Goal: Information Seeking & Learning: Learn about a topic

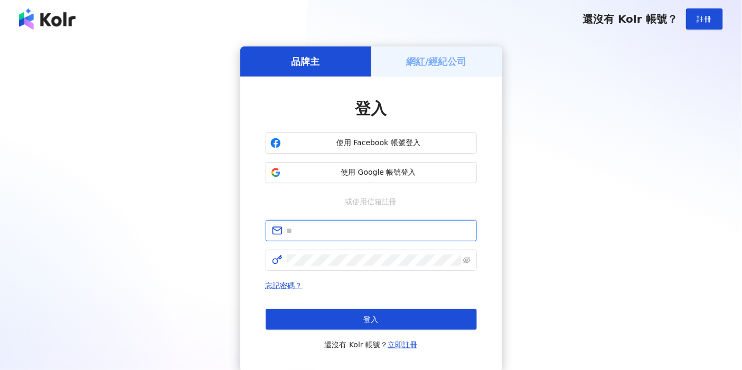
click at [318, 231] on input "text" at bounding box center [379, 231] width 184 height 12
type input "**********"
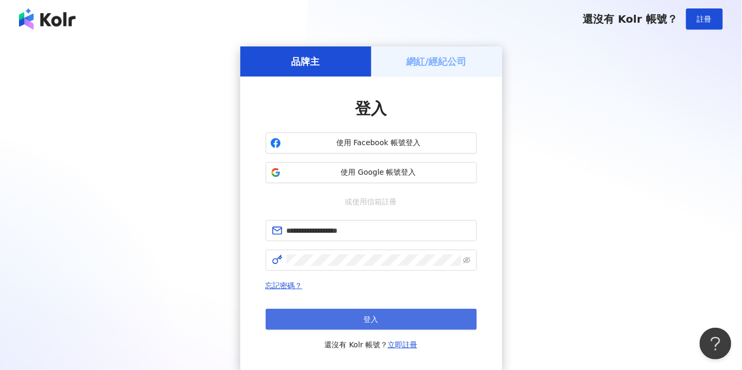
click at [328, 321] on button "登入" at bounding box center [371, 319] width 211 height 21
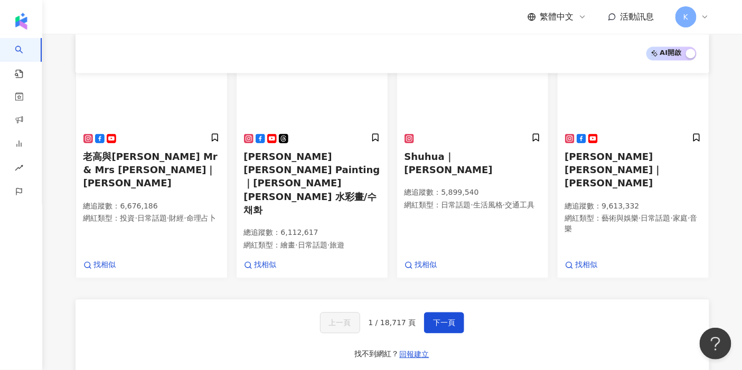
scroll to position [877, 0]
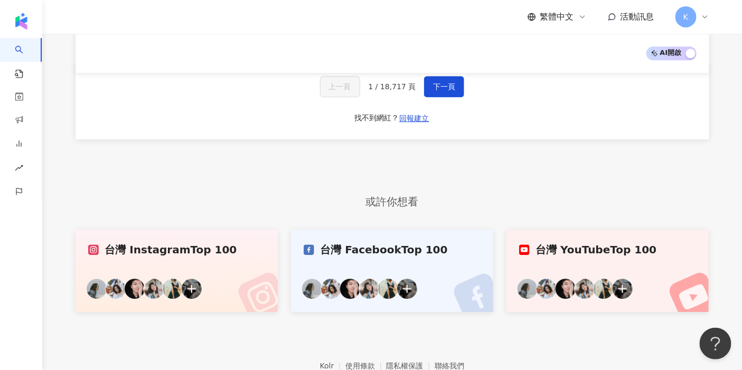
click at [182, 230] on link "台灣 Instagram Top 100" at bounding box center [177, 271] width 203 height 82
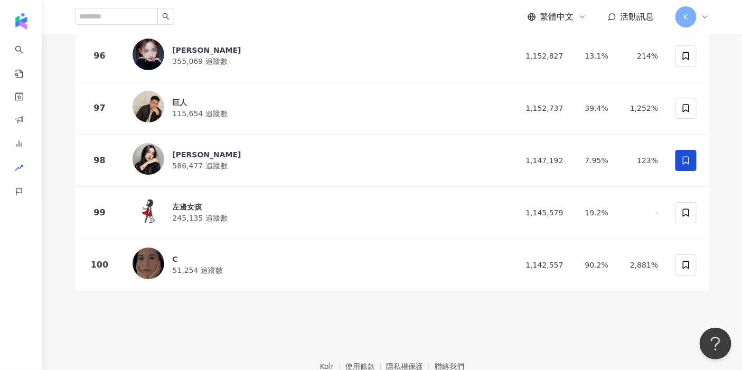
scroll to position [1643, 0]
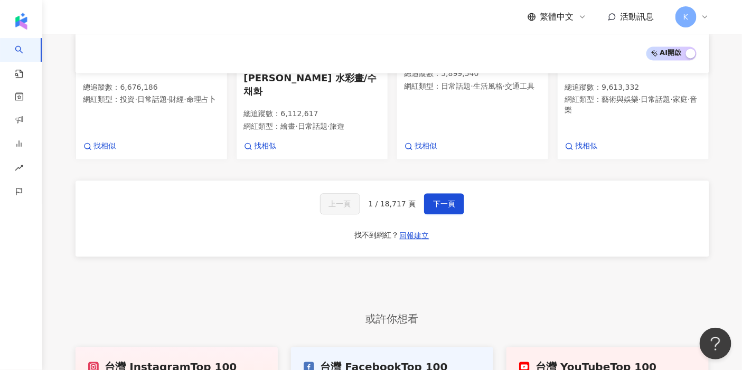
scroll to position [818, 0]
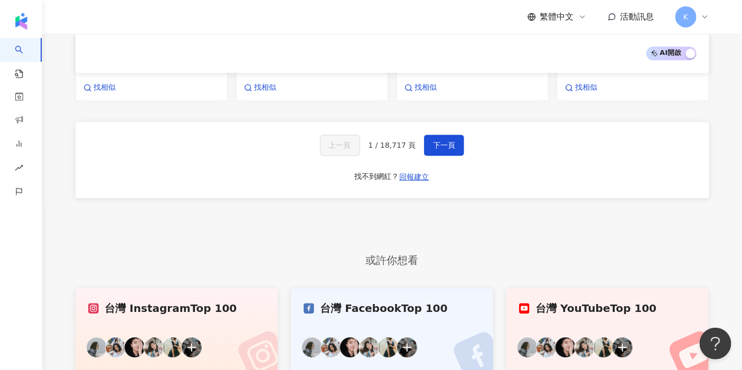
click at [369, 301] on div "台灣 Facebook Top 100" at bounding box center [392, 308] width 177 height 15
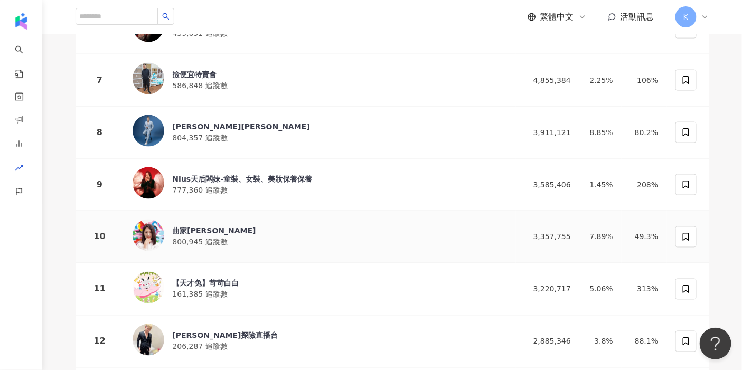
scroll to position [469, 0]
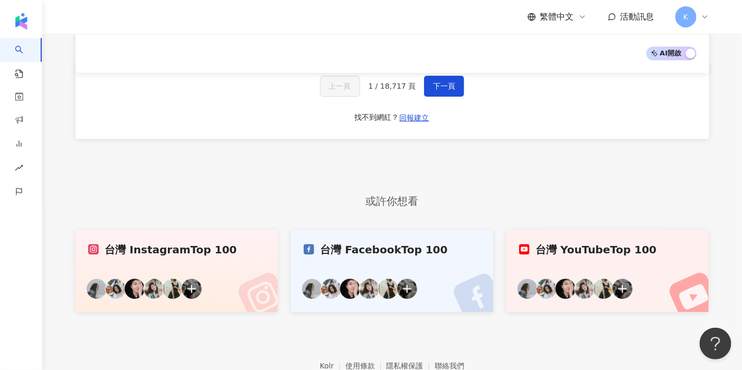
scroll to position [877, 0]
click at [551, 230] on link "台灣 YouTube Top 100" at bounding box center [607, 271] width 203 height 82
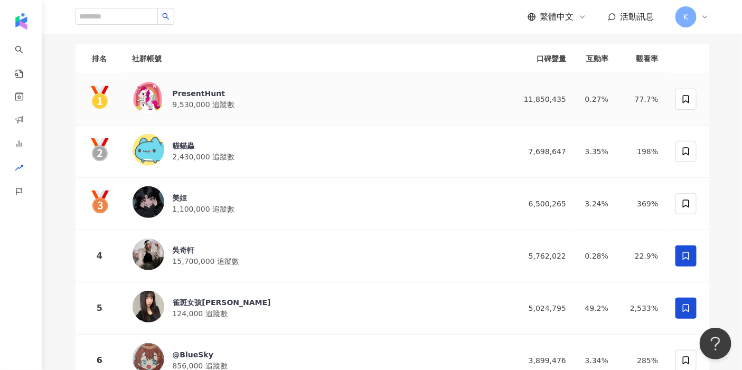
scroll to position [234, 0]
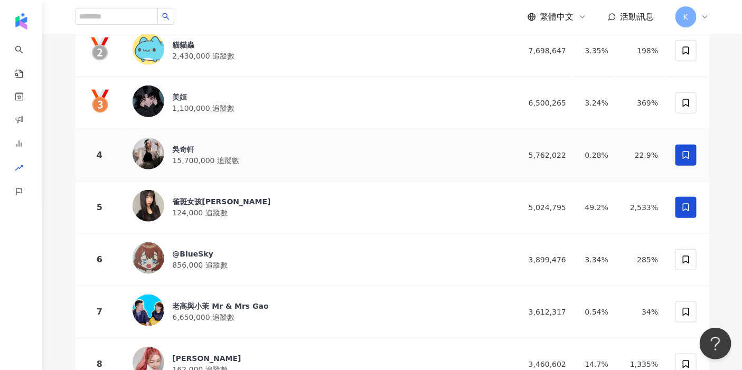
click at [336, 148] on div "吳奇軒 15,700,000 追蹤數" at bounding box center [318, 155] width 371 height 35
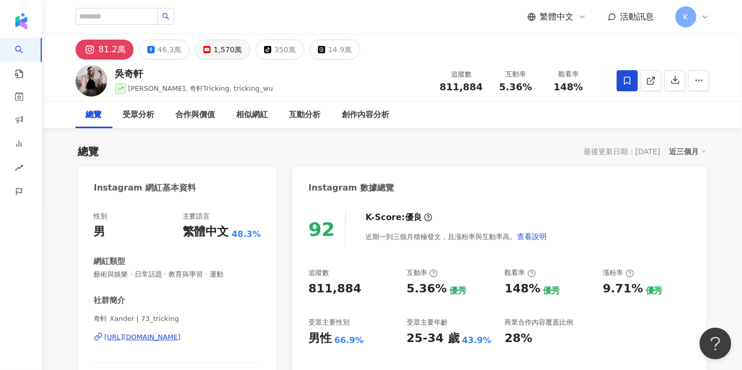
click at [216, 51] on div "1,570萬" at bounding box center [227, 49] width 29 height 15
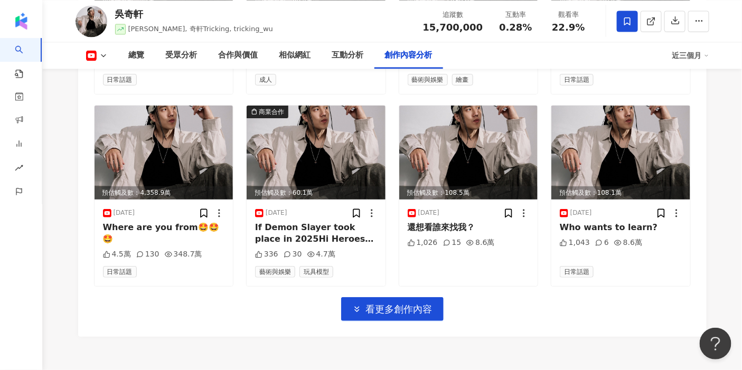
scroll to position [3344, 0]
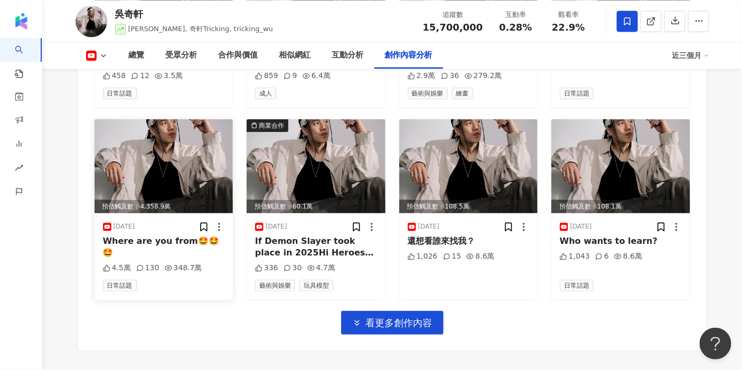
click at [184, 163] on img at bounding box center [164, 166] width 139 height 94
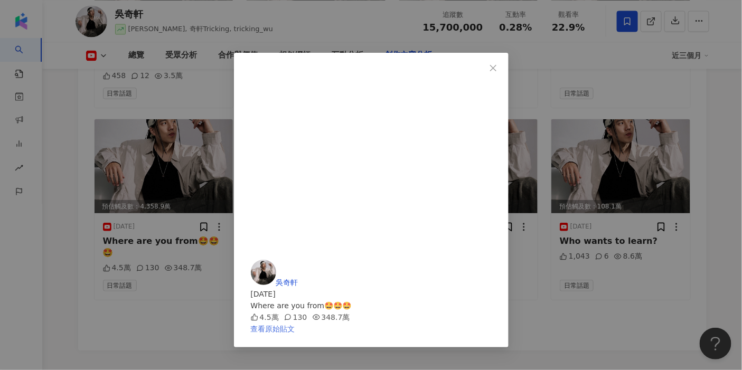
click at [295, 325] on link "查看原始貼文" at bounding box center [273, 329] width 44 height 8
click at [496, 65] on icon "close" at bounding box center [493, 67] width 6 height 6
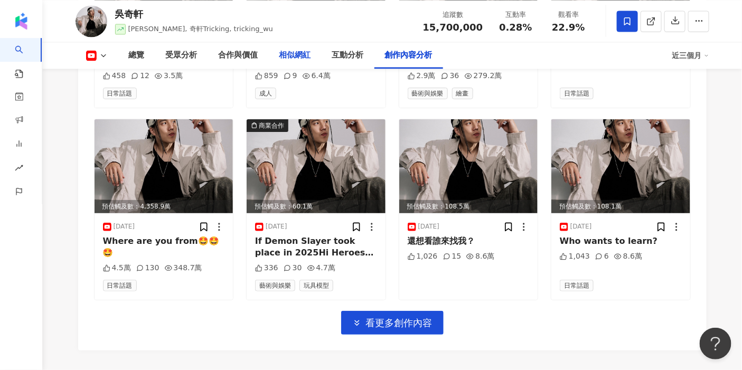
click at [290, 53] on div "相似網紅" at bounding box center [295, 55] width 32 height 13
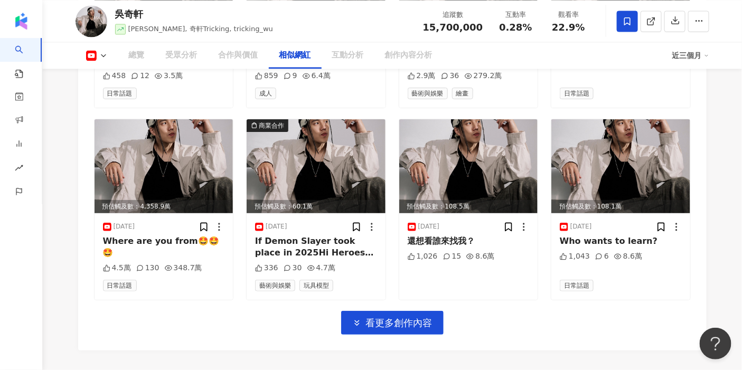
scroll to position [1551, 0]
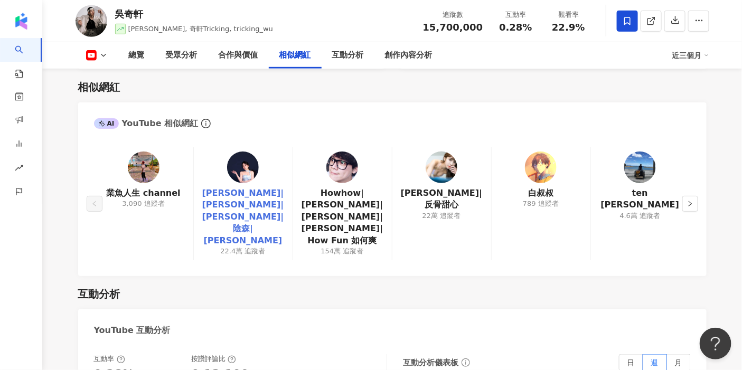
click at [249, 194] on link "茵聲|鄭茵聲|Alina Cheng|陰森|Alina鄭茵聲" at bounding box center [243, 216] width 82 height 59
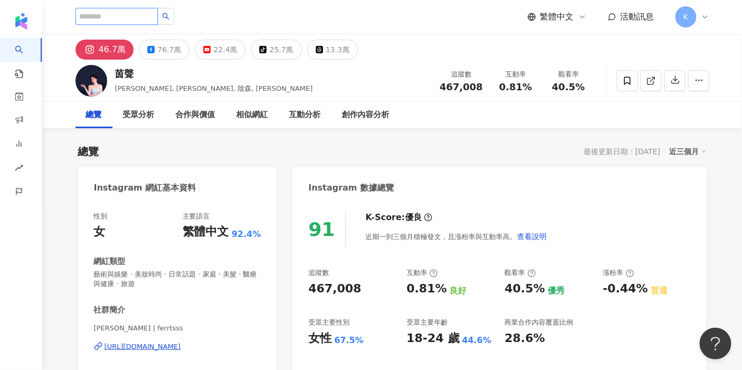
click at [139, 15] on input "search" at bounding box center [117, 16] width 82 height 17
type input "*"
type input "**"
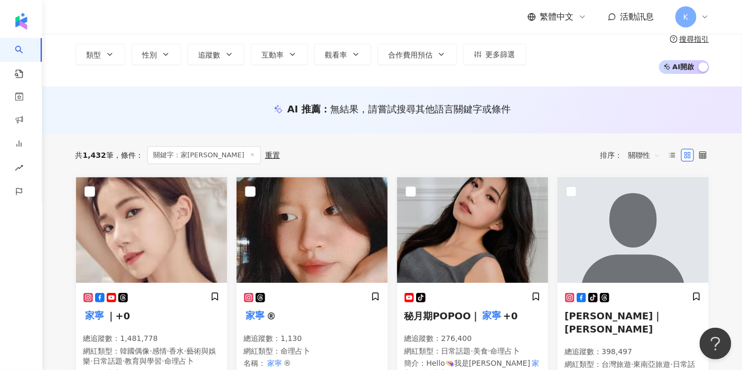
scroll to position [117, 0]
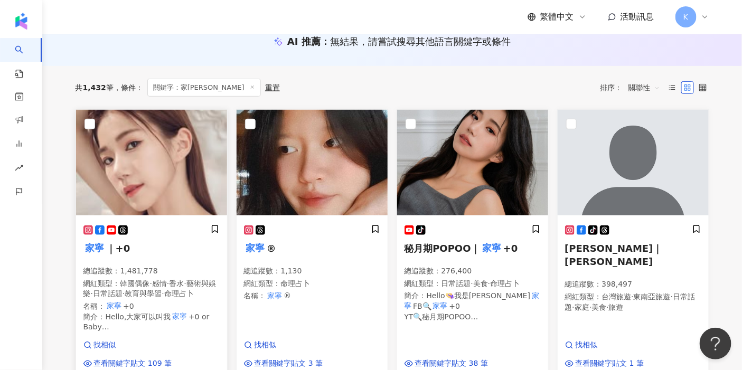
click at [150, 228] on div at bounding box center [151, 229] width 136 height 11
click at [450, 231] on div "tiktok-icon" at bounding box center [472, 229] width 136 height 11
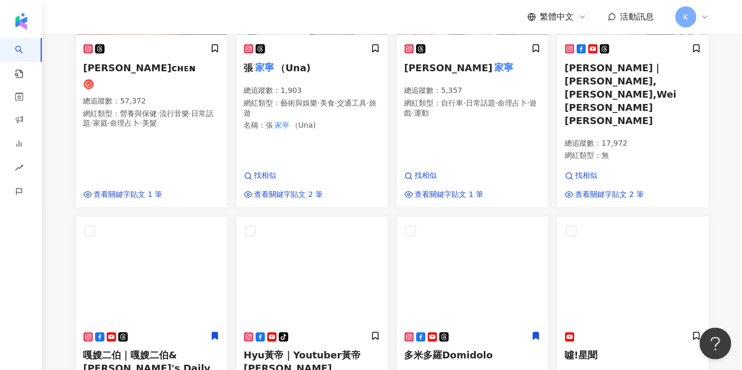
scroll to position [587, 0]
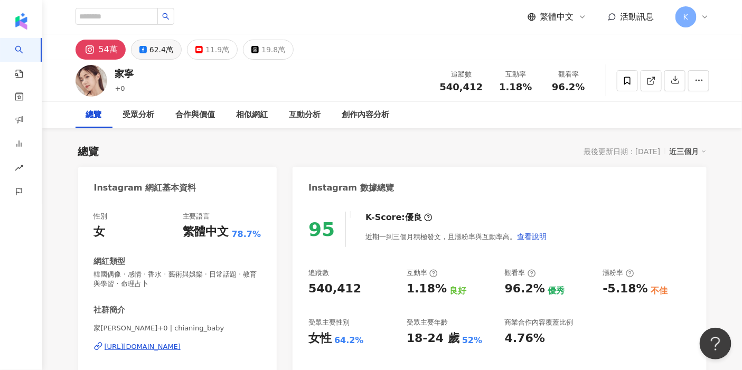
click at [155, 50] on div "62.4萬" at bounding box center [161, 49] width 24 height 15
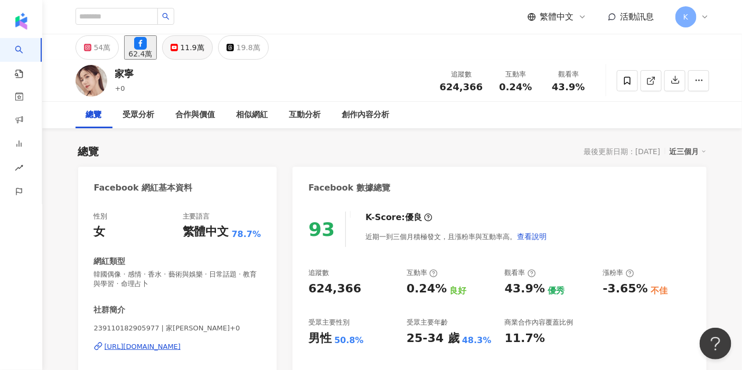
click at [203, 49] on div "11.9萬" at bounding box center [193, 47] width 24 height 15
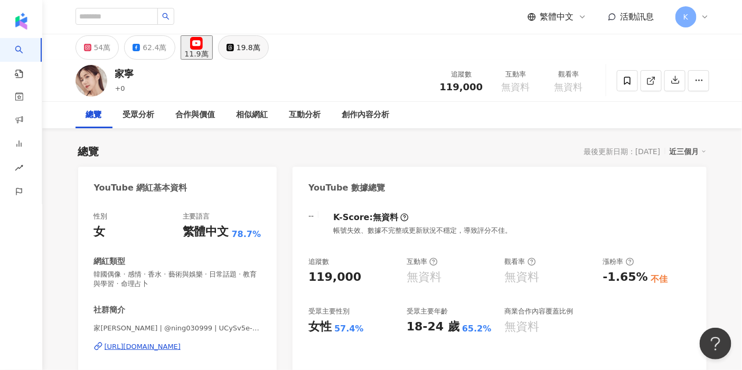
click at [254, 48] on button "19.8萬" at bounding box center [243, 47] width 51 height 24
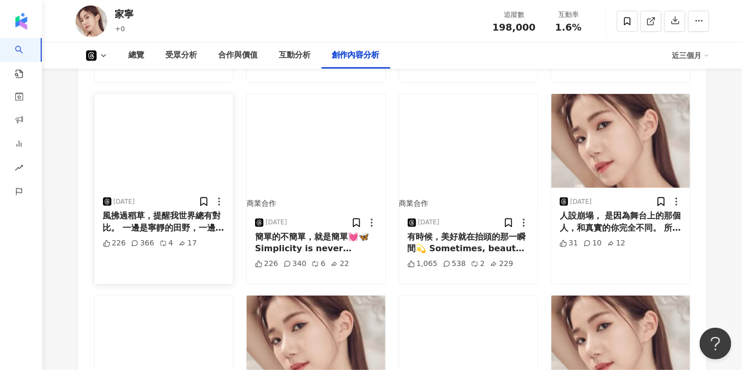
scroll to position [2346, 0]
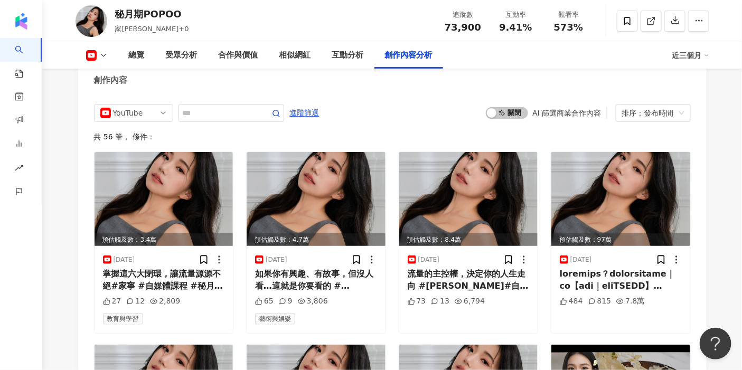
scroll to position [2874, 0]
